Goal: Task Accomplishment & Management: Manage account settings

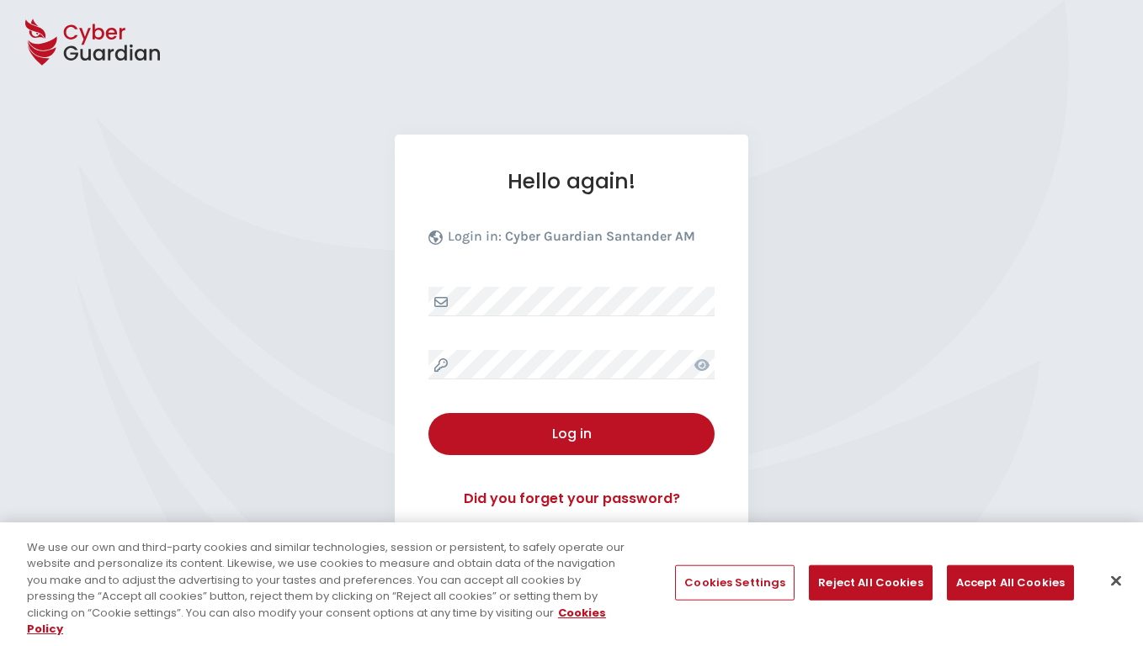
select select "English"
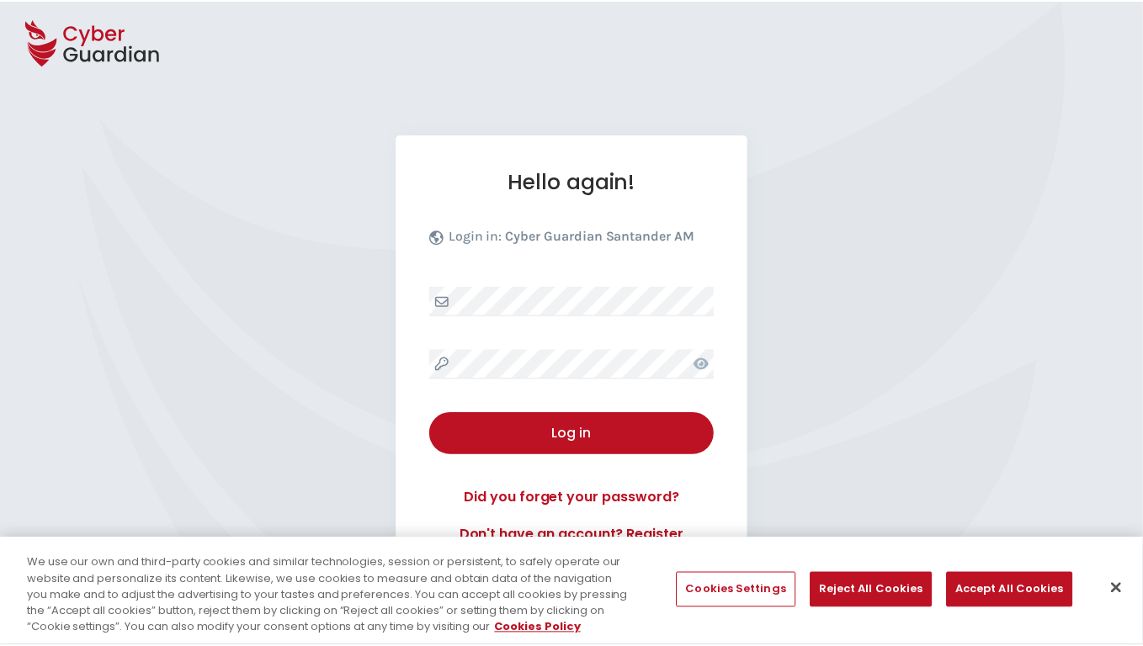
scroll to position [162, 0]
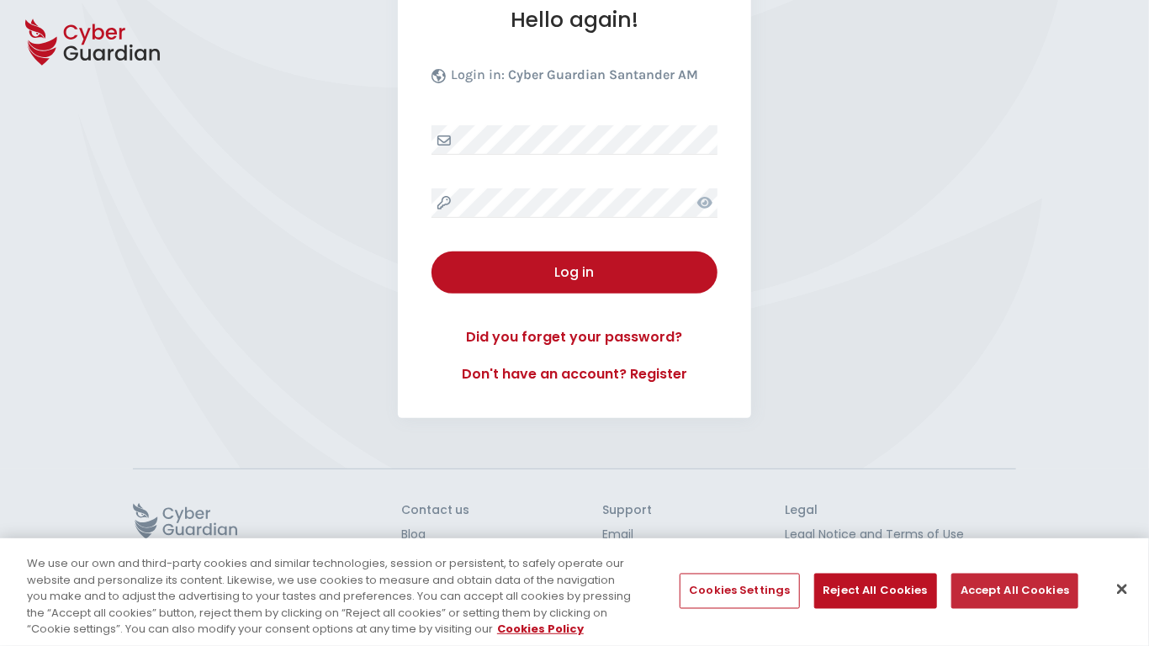
click at [1010, 591] on button "Accept All Cookies" at bounding box center [1015, 591] width 127 height 35
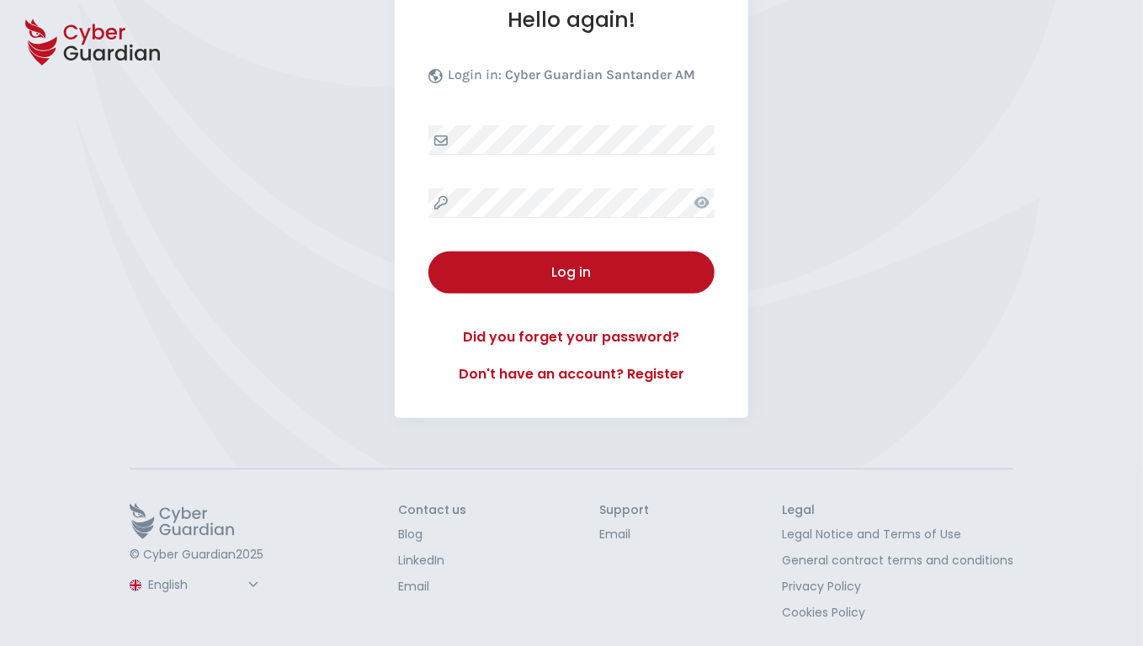
click at [428, 252] on button "Log in" at bounding box center [571, 273] width 286 height 42
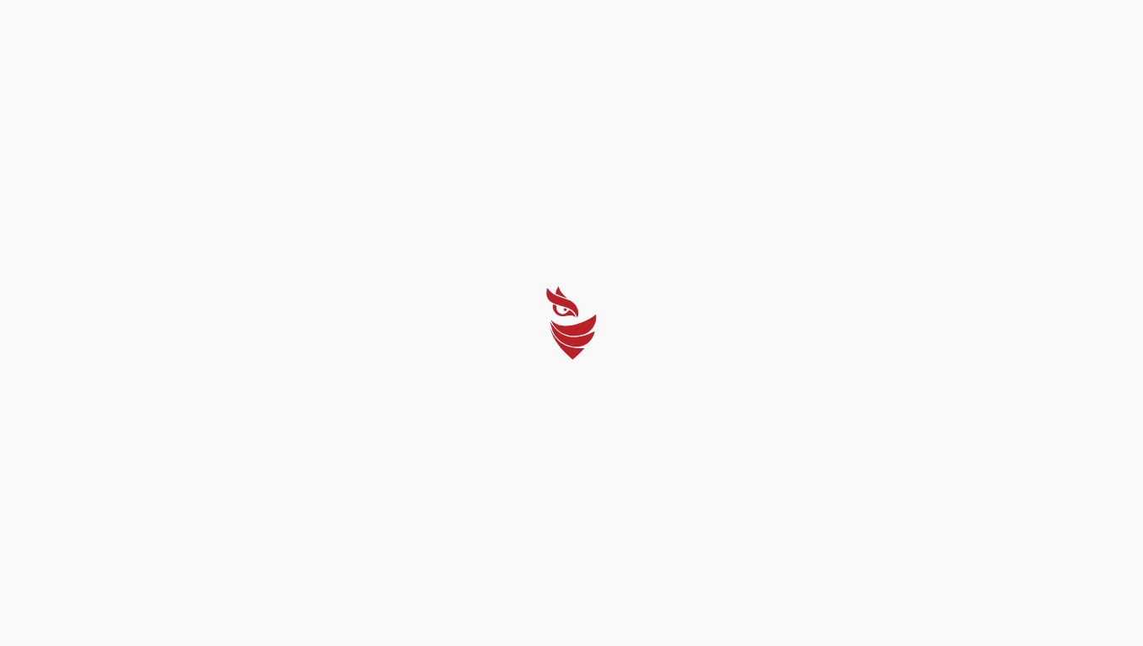
scroll to position [0, 0]
select select "Português (BR)"
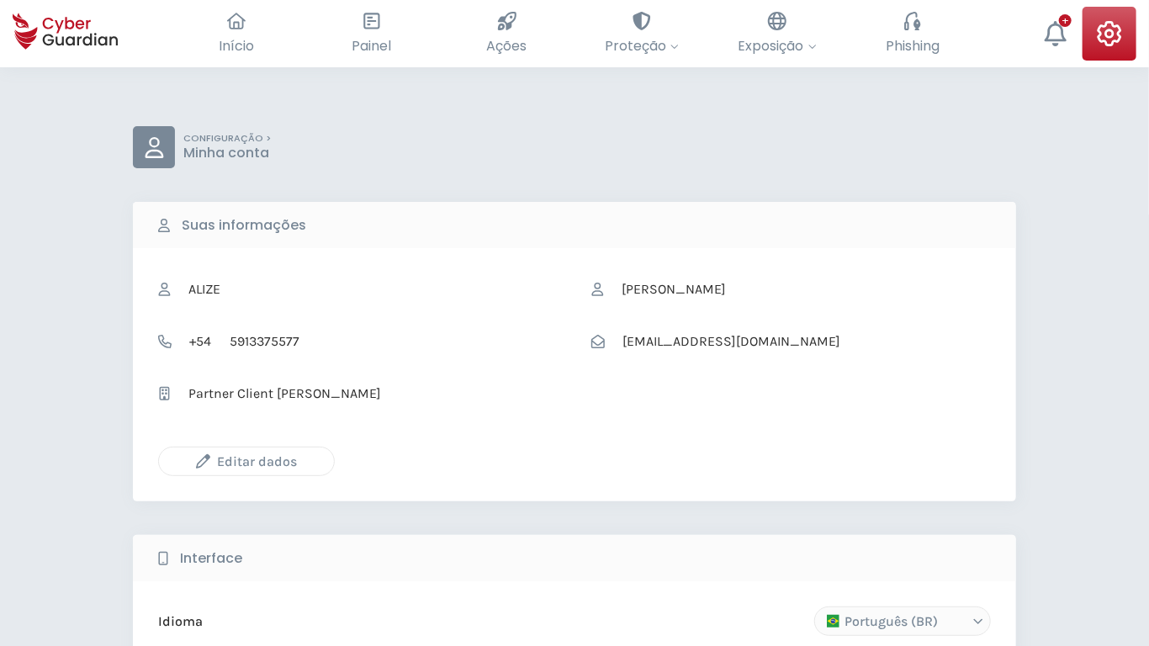
click at [203, 461] on icon "button" at bounding box center [203, 461] width 14 height 14
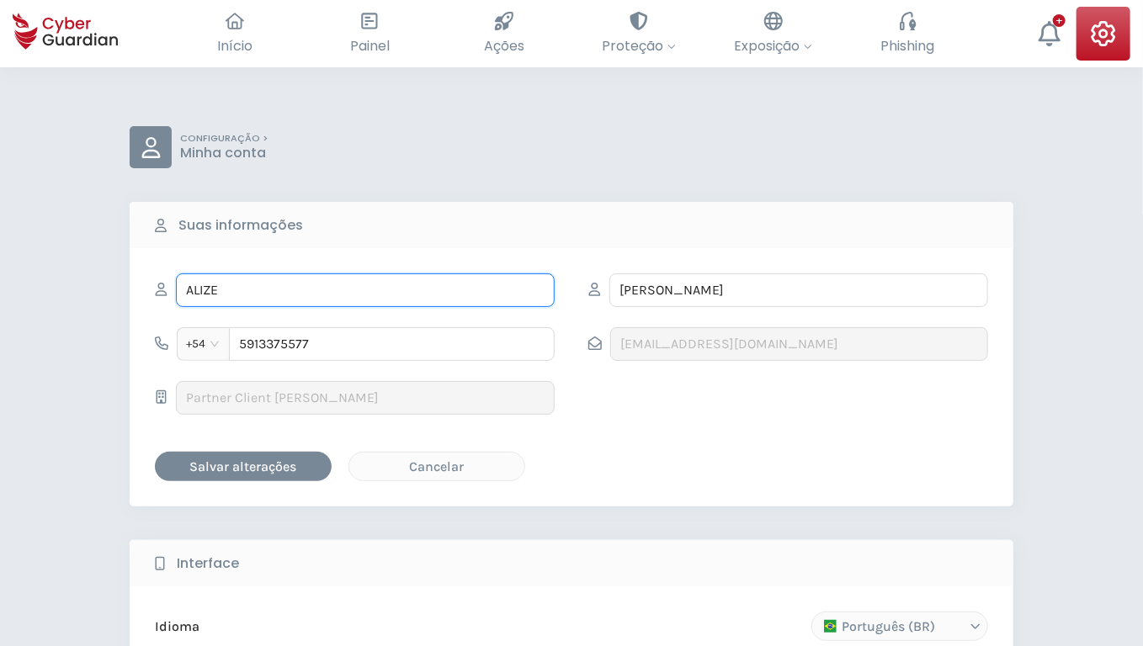
click at [365, 289] on input "ALIZE" at bounding box center [365, 290] width 379 height 34
type input "Antwan"
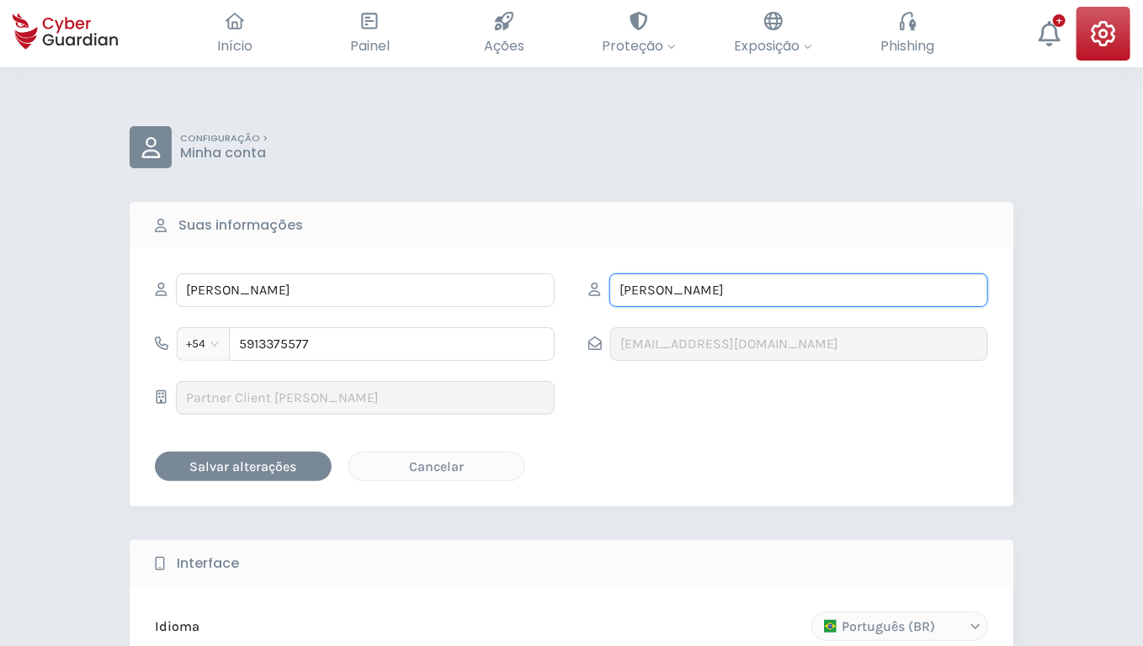
click at [798, 289] on input "LOWE" at bounding box center [798, 290] width 379 height 34
type input "Fay"
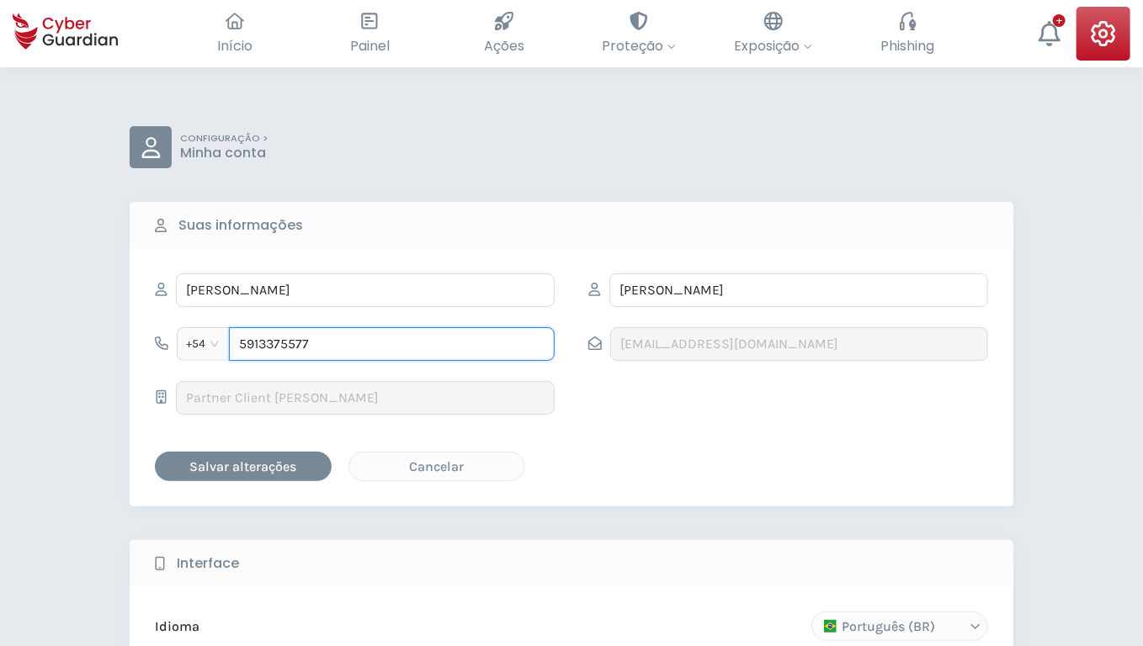
click at [391, 343] on input "5913375577" at bounding box center [392, 344] width 326 height 34
type input "0751620834"
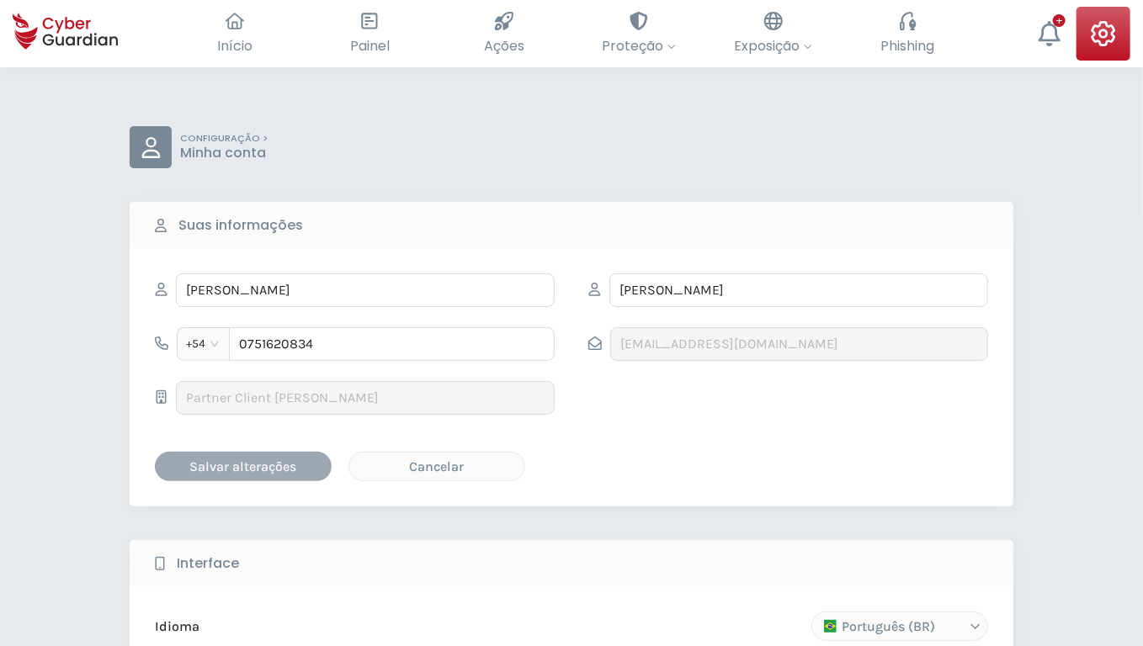
click at [243, 465] on div "Salvar alterações" at bounding box center [242, 466] width 151 height 21
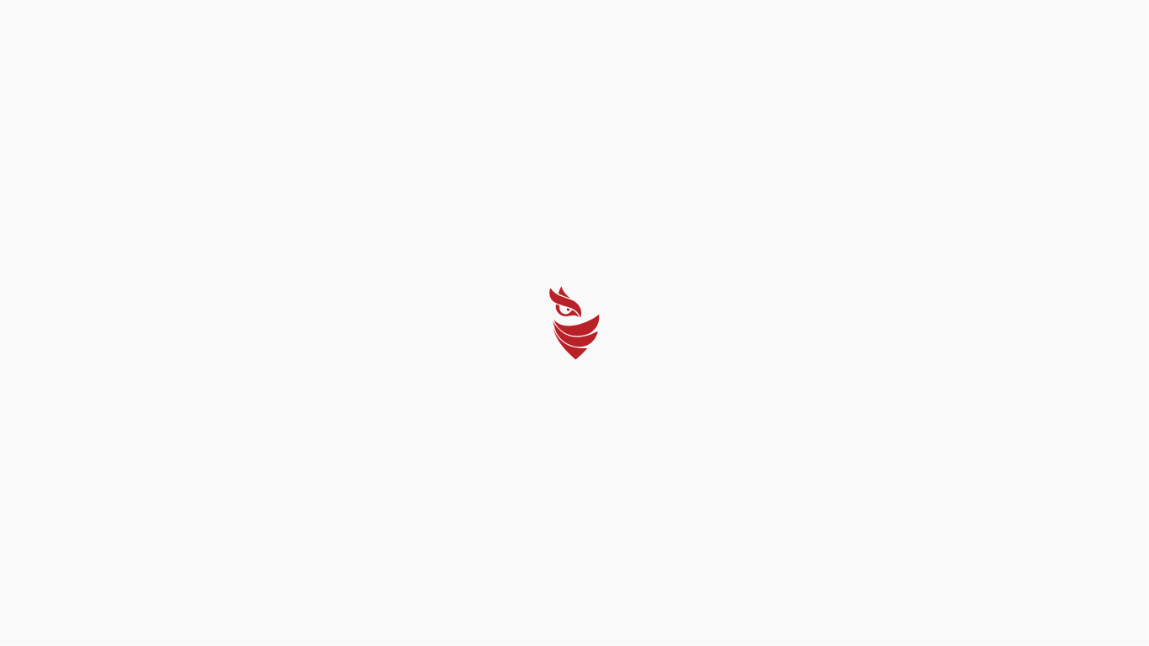
select select "Português (BR)"
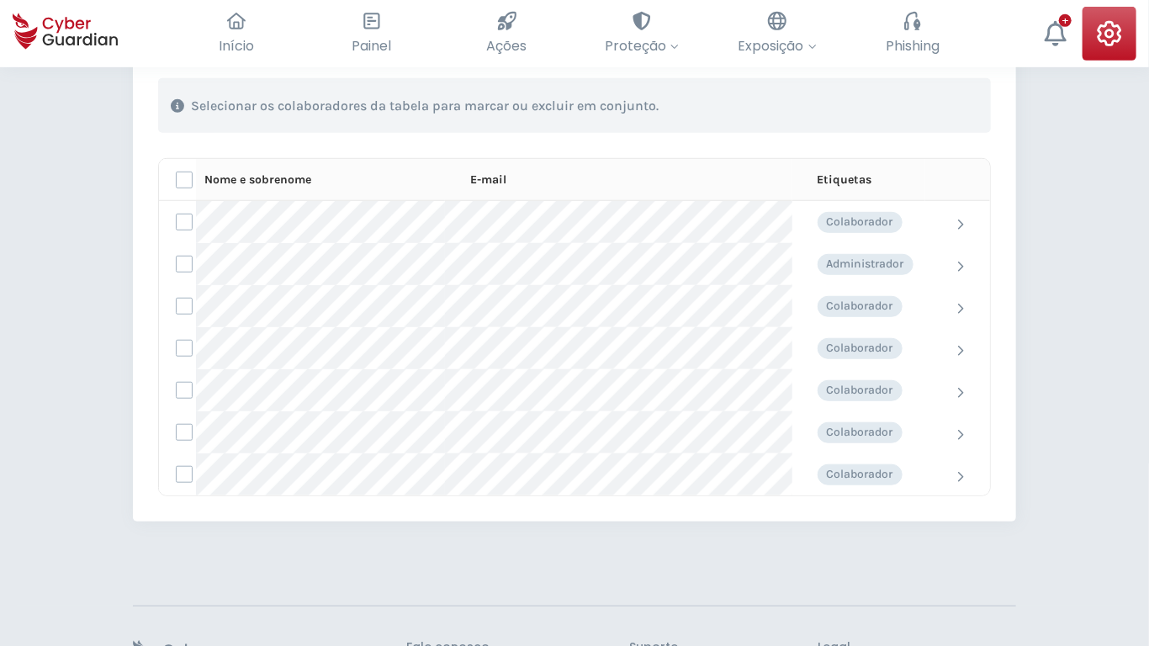
scroll to position [529, 0]
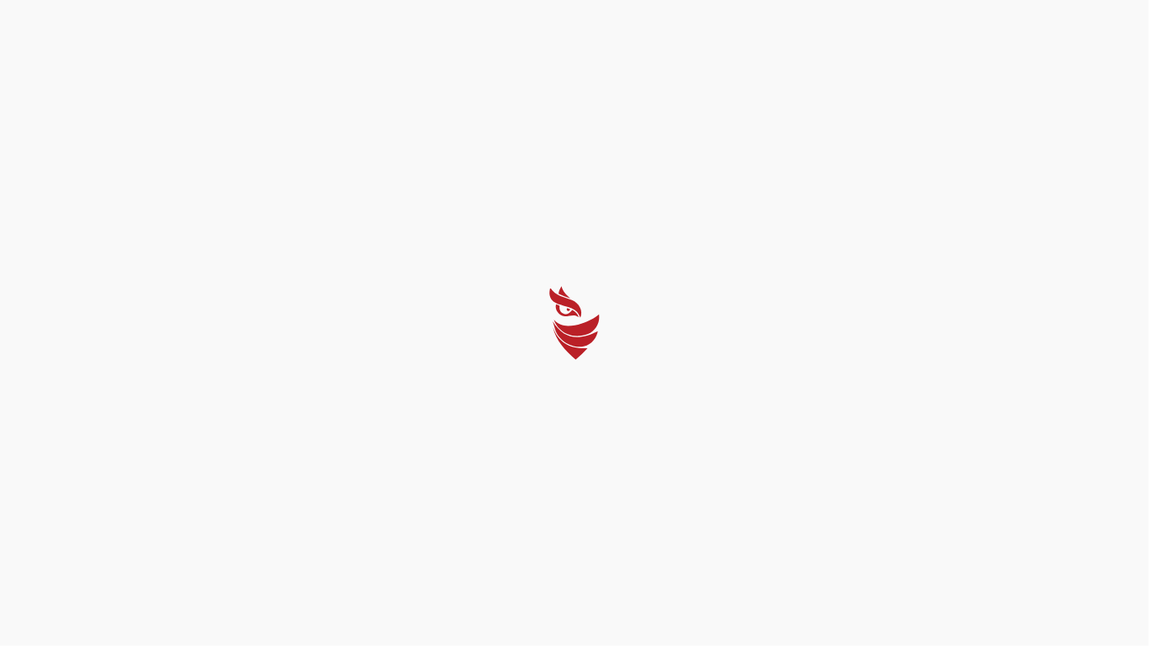
select select "Português (BR)"
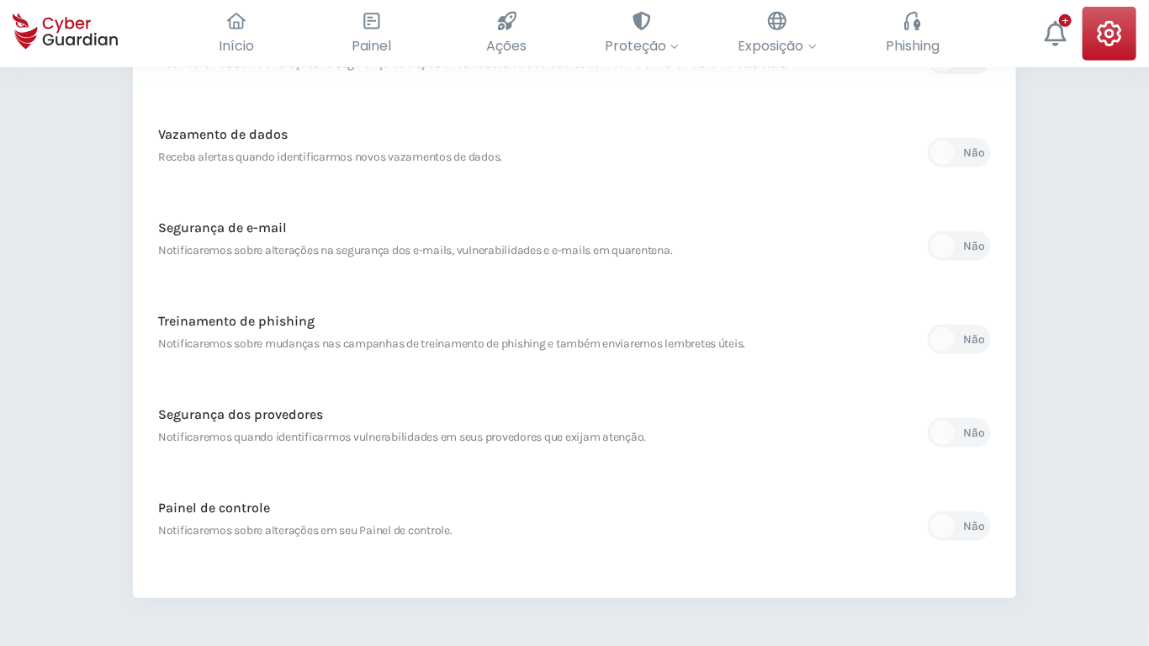
scroll to position [696, 0]
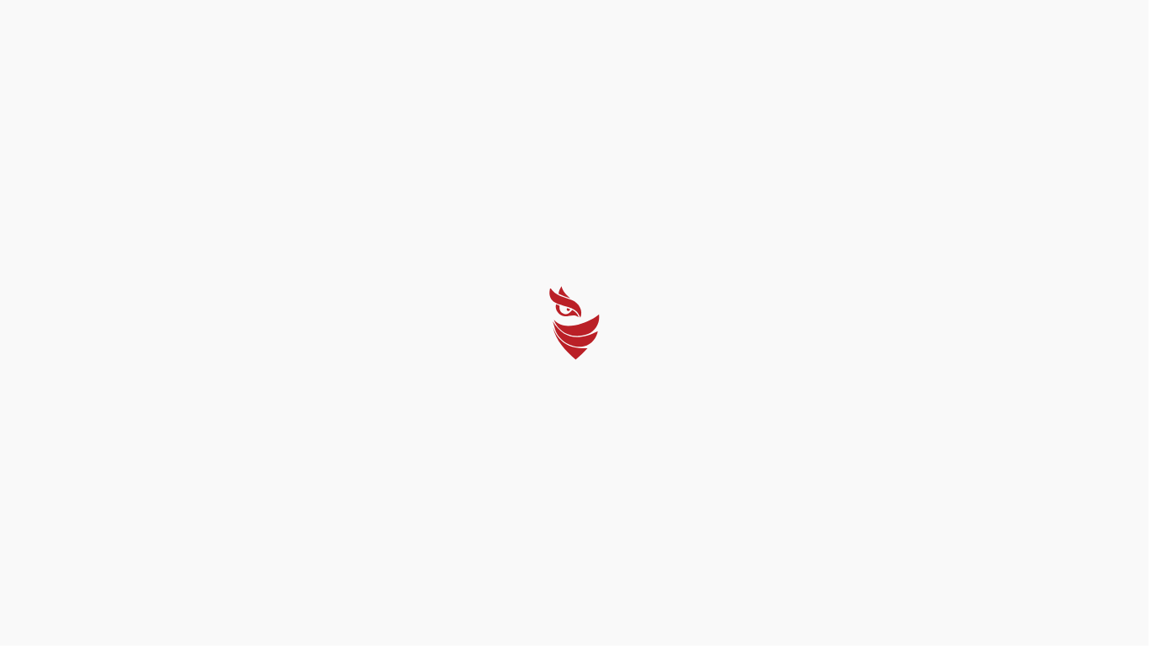
select select "Português (BR)"
